Goal: Task Accomplishment & Management: Manage account settings

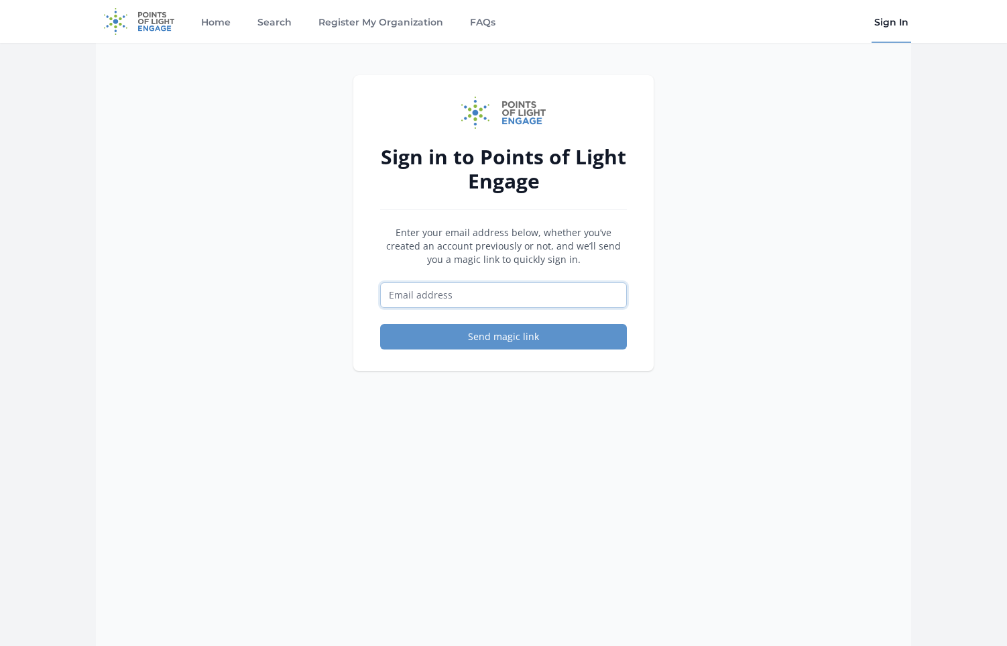
click at [460, 295] on input "Email address" at bounding box center [503, 294] width 247 height 25
type input "[PERSON_NAME][EMAIL_ADDRESS][DOMAIN_NAME]"
click at [480, 336] on button "Send magic link" at bounding box center [503, 336] width 247 height 25
click at [495, 338] on button "Send magic link" at bounding box center [503, 336] width 247 height 25
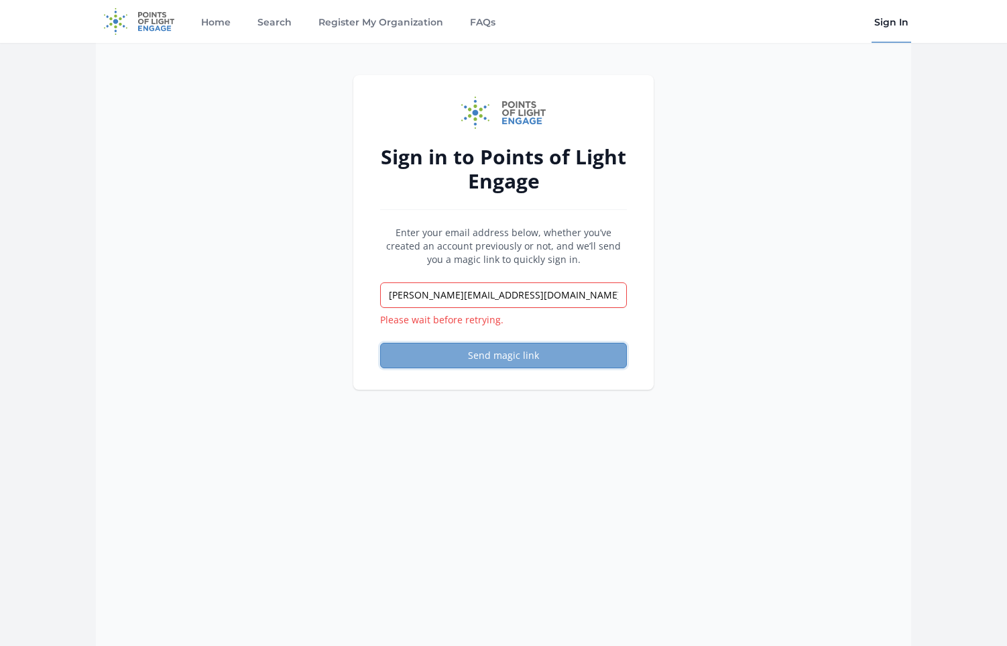
click at [488, 352] on button "Send magic link" at bounding box center [503, 355] width 247 height 25
click at [493, 296] on input "[PERSON_NAME][EMAIL_ADDRESS][DOMAIN_NAME]" at bounding box center [503, 294] width 247 height 25
click at [339, 287] on div "Sign in to Points of Light Engage Enter your email address below, whether you’v…" at bounding box center [504, 366] width 816 height 646
drag, startPoint x: 484, startPoint y: 293, endPoint x: 498, endPoint y: 302, distance: 16.6
click at [484, 293] on input "[PERSON_NAME][EMAIL_ADDRESS][DOMAIN_NAME]" at bounding box center [503, 294] width 247 height 25
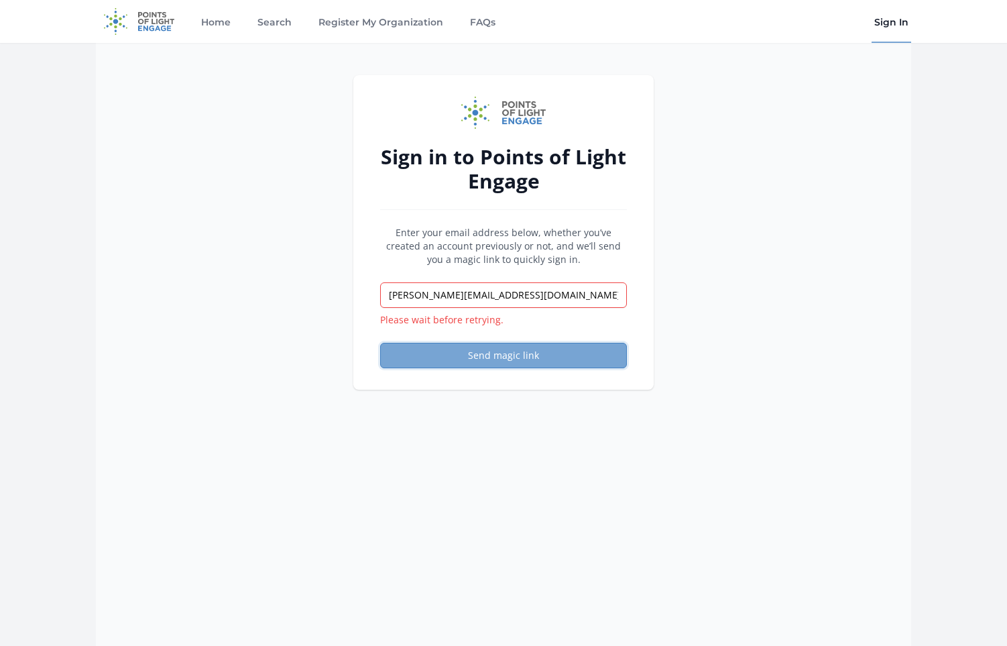
drag, startPoint x: 475, startPoint y: 351, endPoint x: 459, endPoint y: 345, distance: 17.2
click at [475, 351] on button "Send magic link" at bounding box center [503, 355] width 247 height 25
click at [479, 354] on button "Send magic link" at bounding box center [503, 355] width 247 height 25
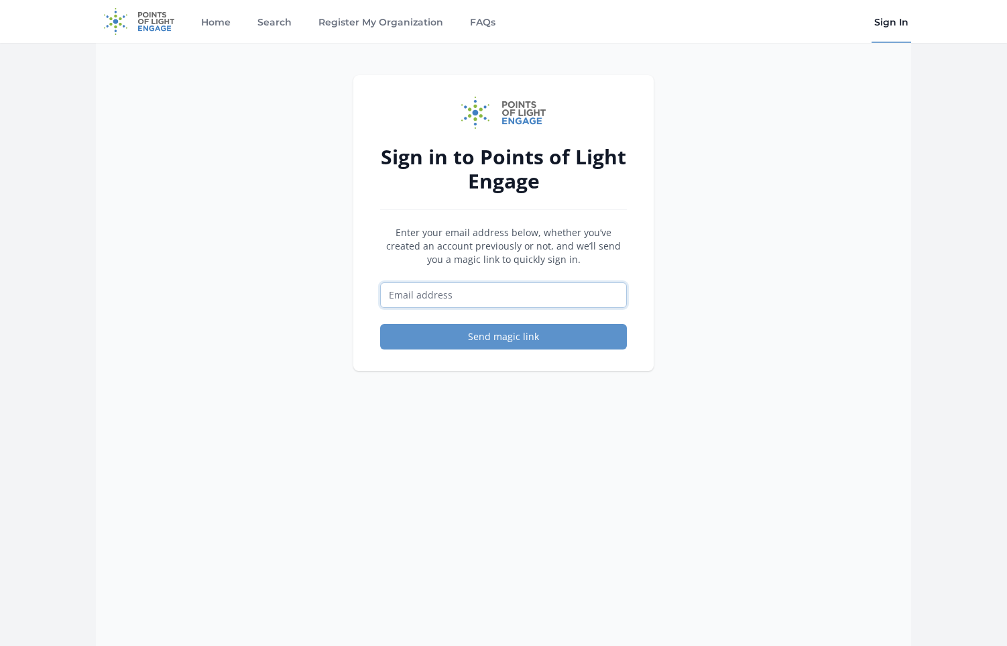
click at [462, 292] on input "Email address" at bounding box center [503, 294] width 247 height 25
type input "[PERSON_NAME][EMAIL_ADDRESS][DOMAIN_NAME]"
click at [484, 335] on button "Send magic link" at bounding box center [503, 336] width 247 height 25
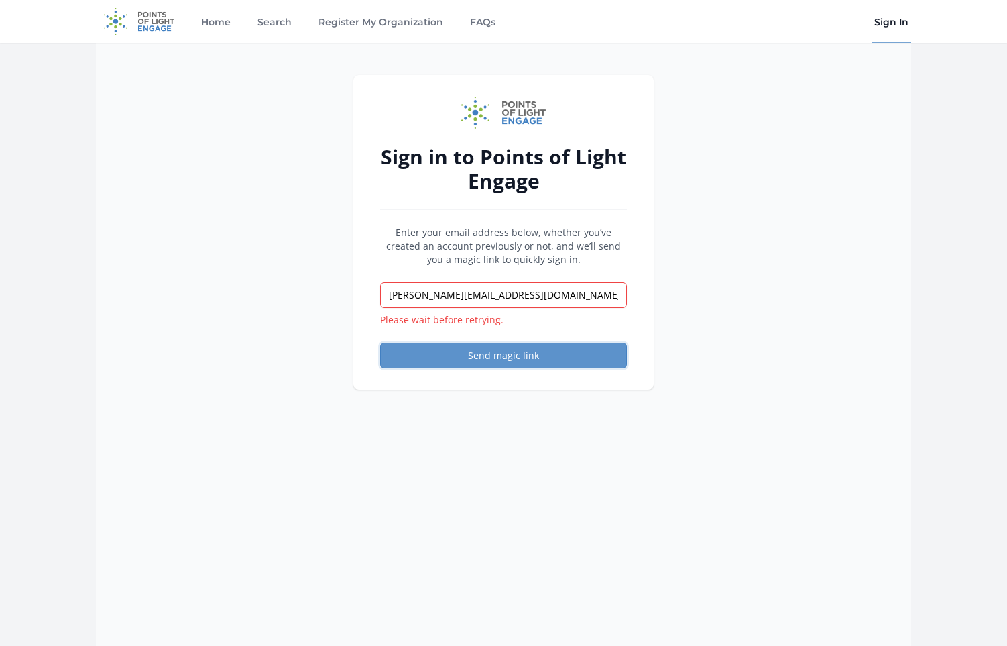
drag, startPoint x: 493, startPoint y: 352, endPoint x: 429, endPoint y: 254, distance: 117.2
click at [493, 353] on button "Send magic link" at bounding box center [503, 355] width 247 height 25
